Goal: Task Accomplishment & Management: Use online tool/utility

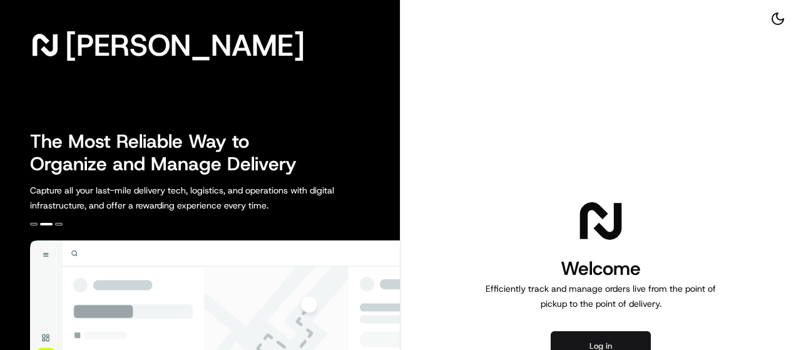
click at [627, 338] on button "Log in" at bounding box center [600, 346] width 100 height 30
